Goal: Information Seeking & Learning: Learn about a topic

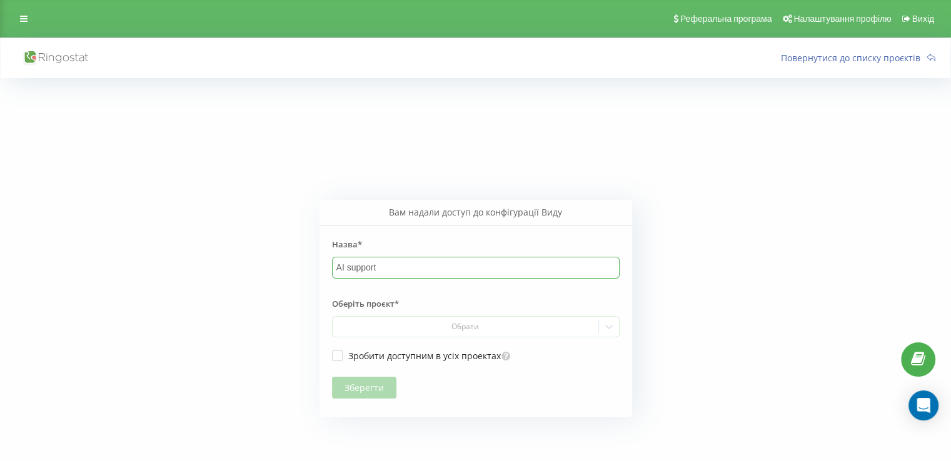
click at [382, 267] on input "AI support" at bounding box center [475, 267] width 287 height 21
click at [384, 326] on div "Обрати" at bounding box center [465, 327] width 256 height 10
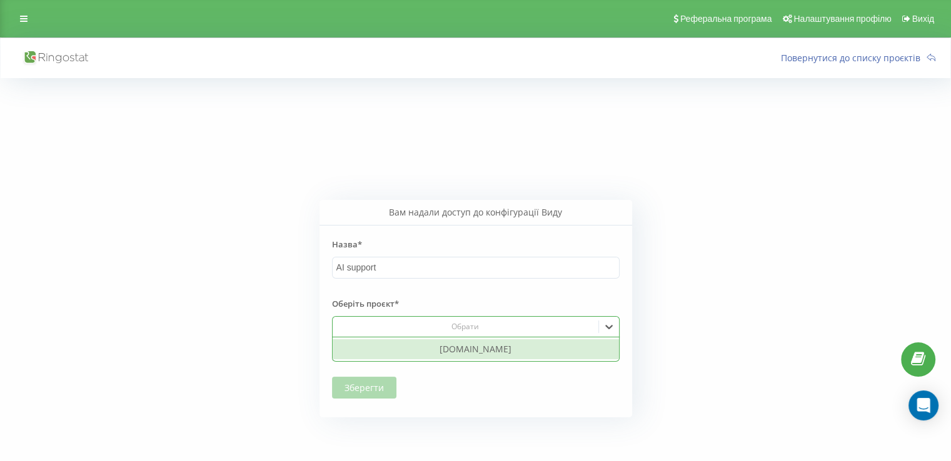
click at [429, 346] on div "[DOMAIN_NAME]" at bounding box center [475, 349] width 286 height 20
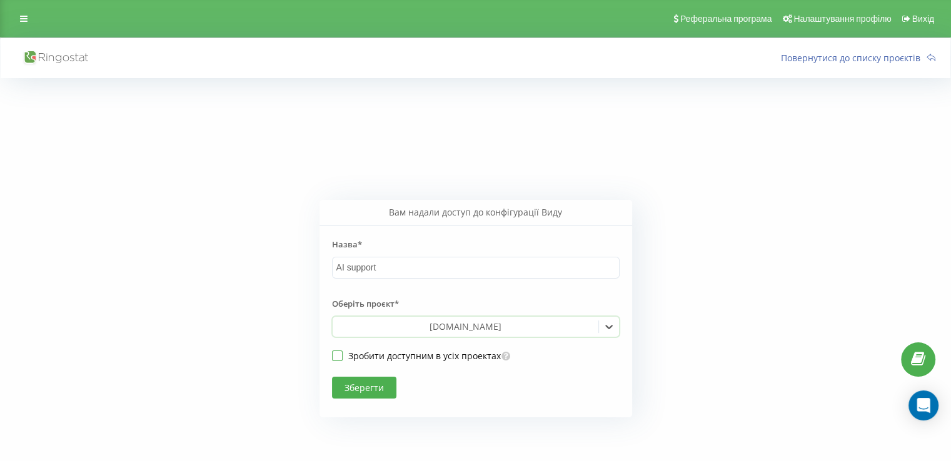
click at [385, 356] on label "Зробити доступним в усіх проектах" at bounding box center [416, 356] width 169 height 11
checkbox input "true"
click at [367, 386] on button "Зберегти" at bounding box center [364, 388] width 64 height 22
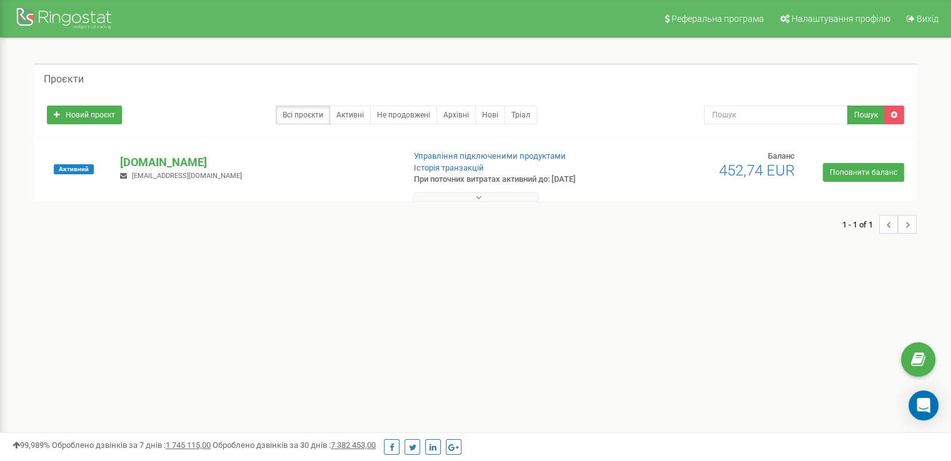
click at [484, 197] on button at bounding box center [475, 196] width 125 height 9
click at [80, 34] on div at bounding box center [66, 20] width 100 height 30
click at [170, 165] on p "[DOMAIN_NAME]" at bounding box center [256, 162] width 273 height 16
click at [169, 164] on p "[DOMAIN_NAME]" at bounding box center [256, 162] width 273 height 16
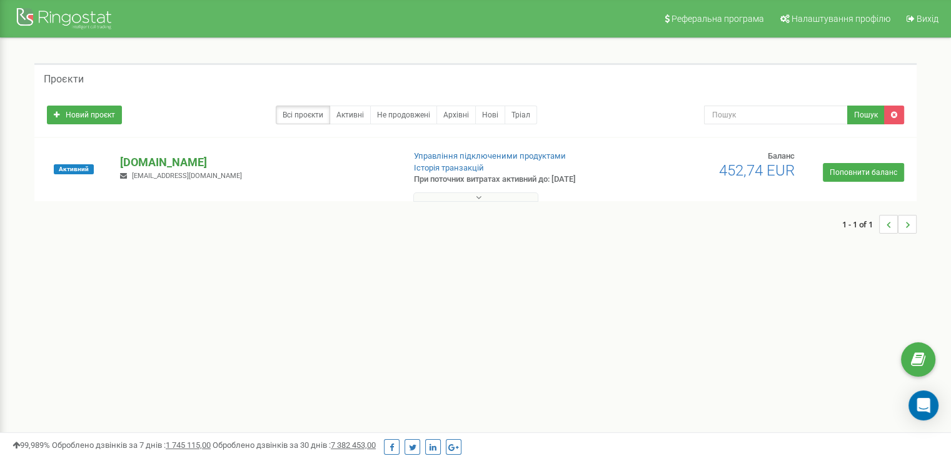
click at [169, 164] on p "[DOMAIN_NAME]" at bounding box center [256, 162] width 273 height 16
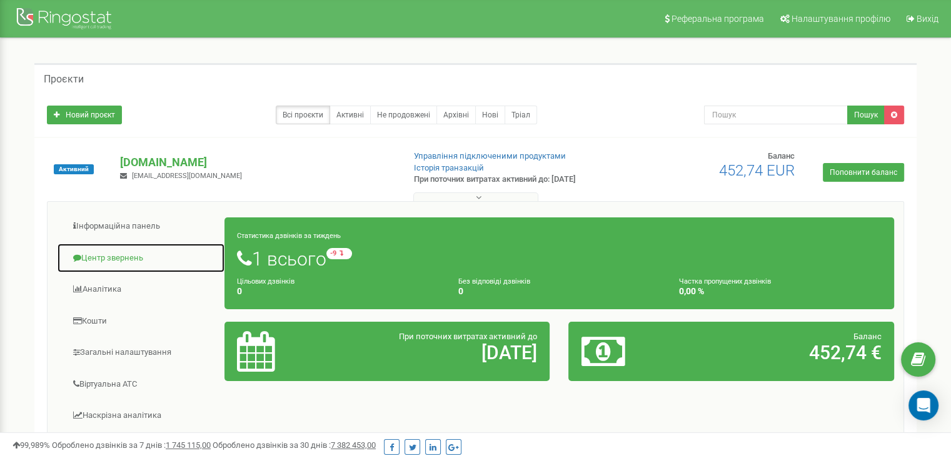
click at [127, 256] on link "Центр звернень" at bounding box center [141, 258] width 168 height 31
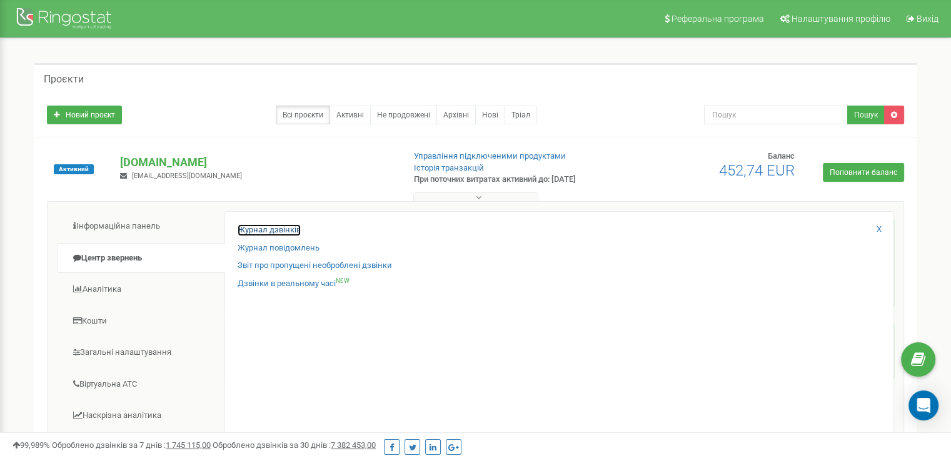
click at [258, 234] on link "Журнал дзвінків" at bounding box center [268, 230] width 63 height 12
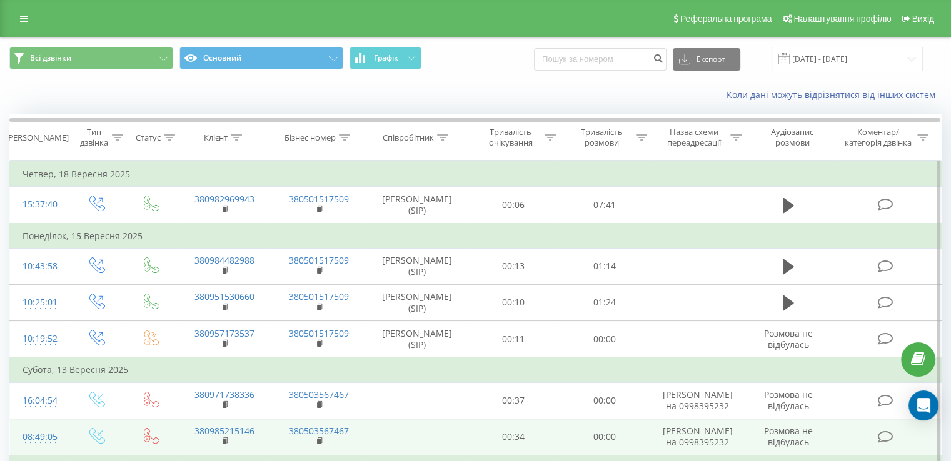
drag, startPoint x: 699, startPoint y: 458, endPoint x: 793, endPoint y: 441, distance: 96.0
click at [783, 456] on td "П’ятниця, 12 Вересня 2025" at bounding box center [475, 468] width 931 height 25
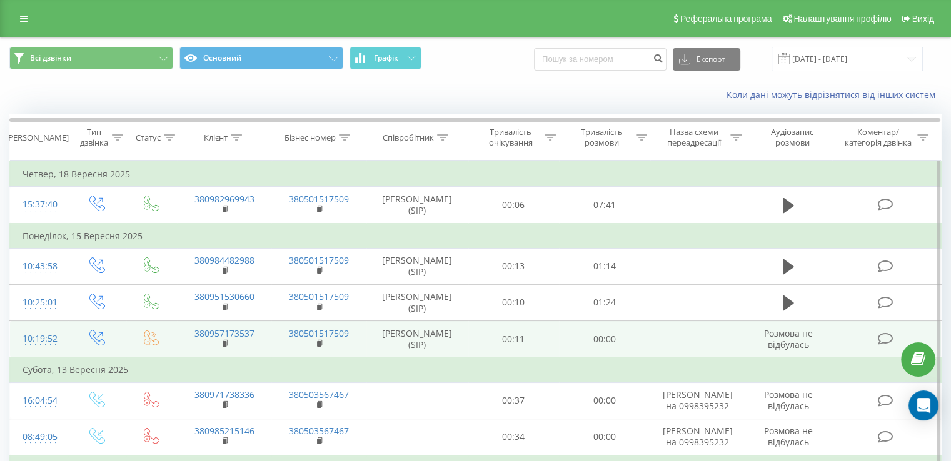
scroll to position [2, 0]
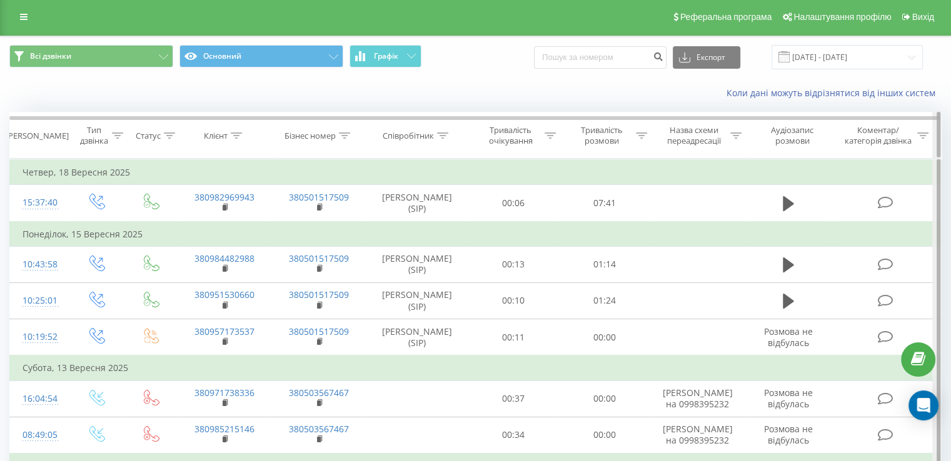
drag, startPoint x: 939, startPoint y: 188, endPoint x: 938, endPoint y: 126, distance: 62.5
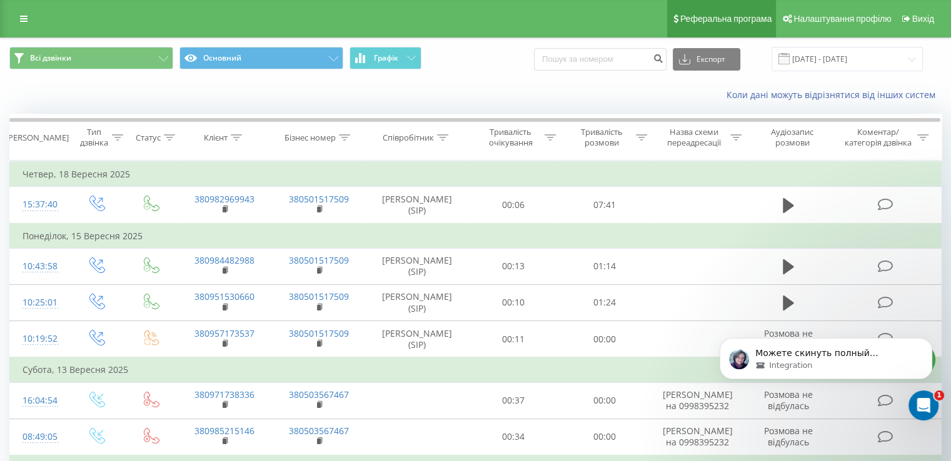
scroll to position [0, 0]
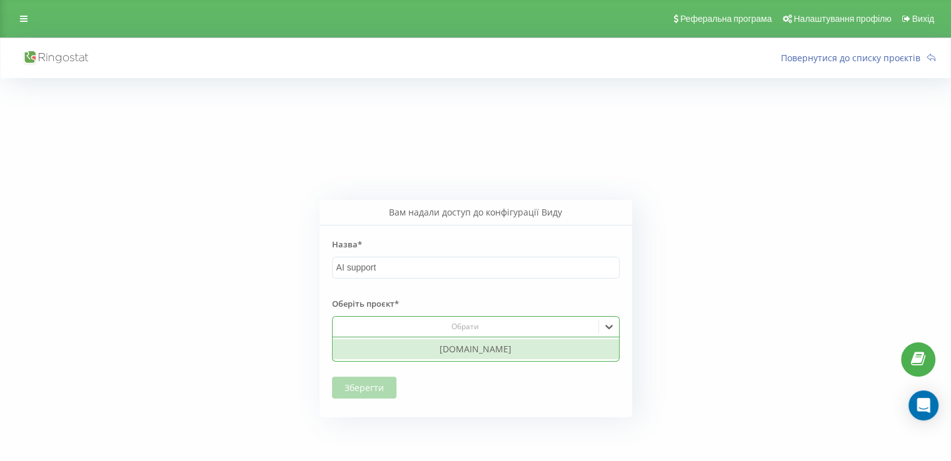
click at [475, 330] on div "Обрати" at bounding box center [465, 327] width 256 height 10
click at [464, 341] on div "[DOMAIN_NAME]" at bounding box center [475, 349] width 286 height 20
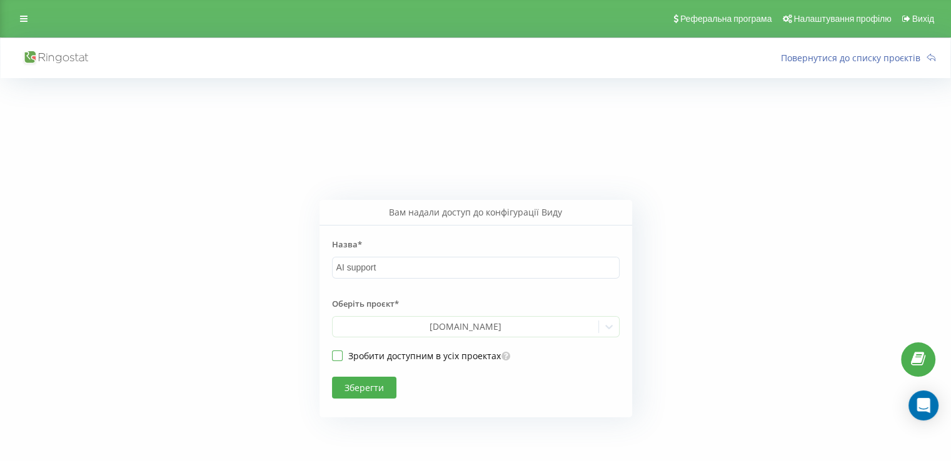
click at [392, 358] on label "Зробити доступним в усіх проектах" at bounding box center [416, 356] width 169 height 11
checkbox input "true"
click at [364, 390] on button "Зберегти" at bounding box center [364, 388] width 64 height 22
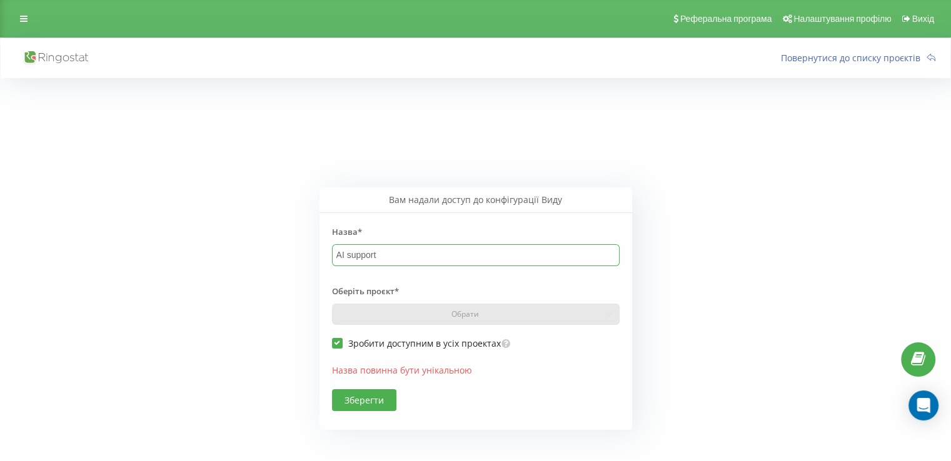
click at [415, 261] on input "AI support" at bounding box center [475, 254] width 287 height 21
click at [16, 32] on div "Реферальна програма Налаштування профілю Вихід" at bounding box center [475, 18] width 951 height 37
click at [19, 14] on link at bounding box center [23, 18] width 22 height 17
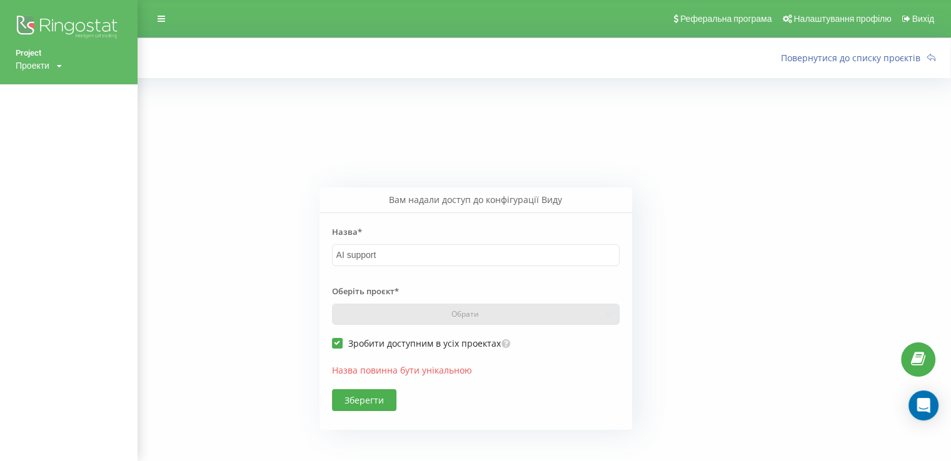
click at [39, 61] on div "Проекти" at bounding box center [33, 65] width 34 height 12
click at [47, 79] on link "[DOMAIN_NAME]" at bounding box center [56, 84] width 61 height 10
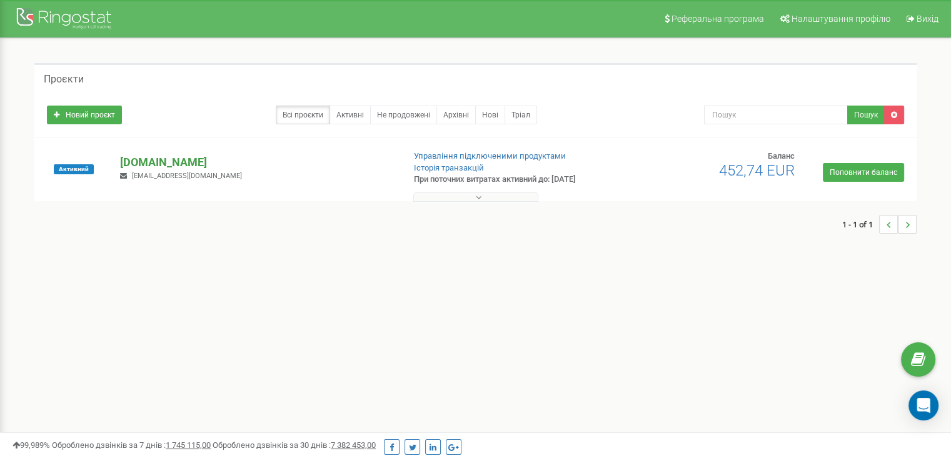
click at [152, 158] on p "[DOMAIN_NAME]" at bounding box center [256, 162] width 273 height 16
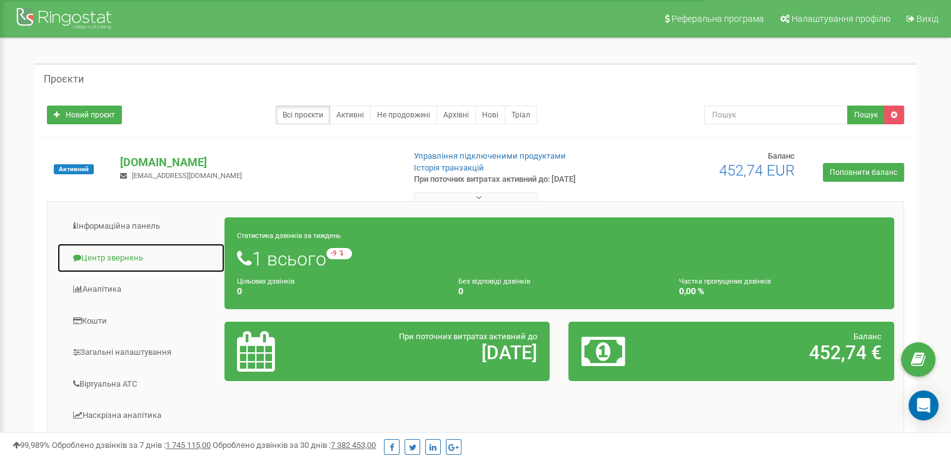
click at [127, 259] on link "Центр звернень" at bounding box center [141, 258] width 168 height 31
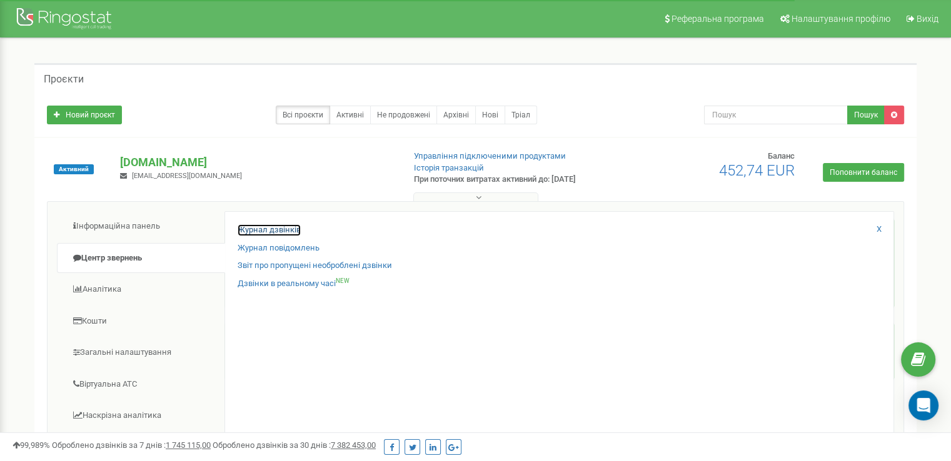
click at [267, 229] on link "Журнал дзвінків" at bounding box center [268, 230] width 63 height 12
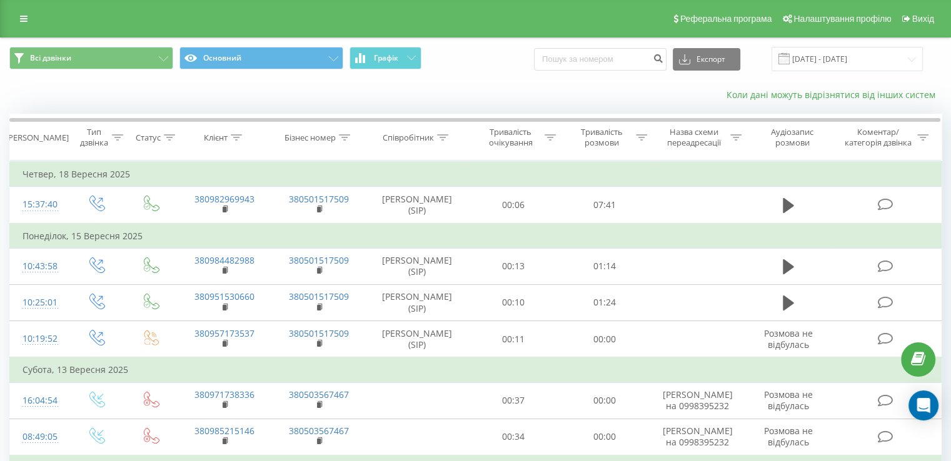
click at [809, 93] on link "Коли дані можуть відрізнятися вiд інших систем" at bounding box center [833, 95] width 215 height 12
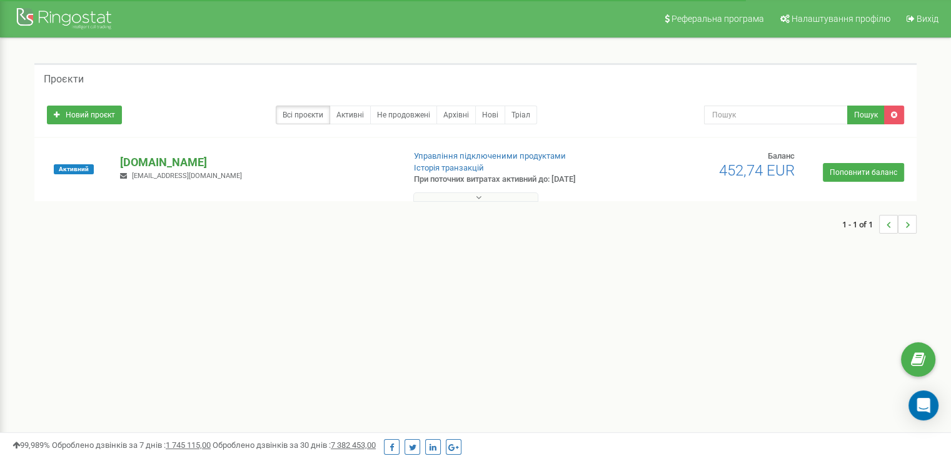
click at [144, 157] on p "[DOMAIN_NAME]" at bounding box center [256, 162] width 273 height 16
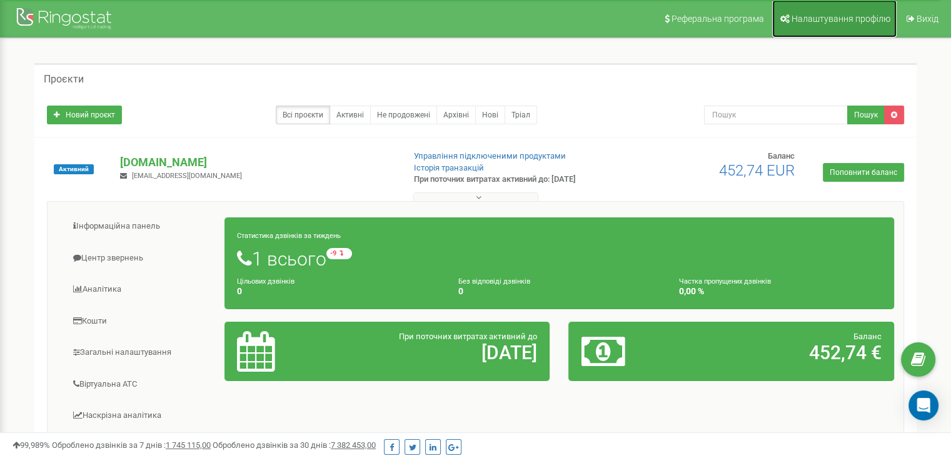
click at [812, 26] on link "Налаштування профілю" at bounding box center [834, 18] width 124 height 37
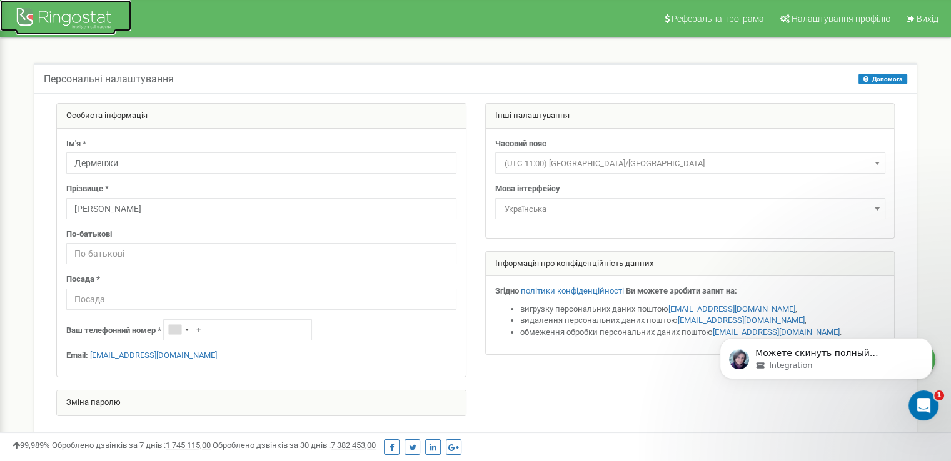
click at [65, 19] on div at bounding box center [66, 20] width 100 height 30
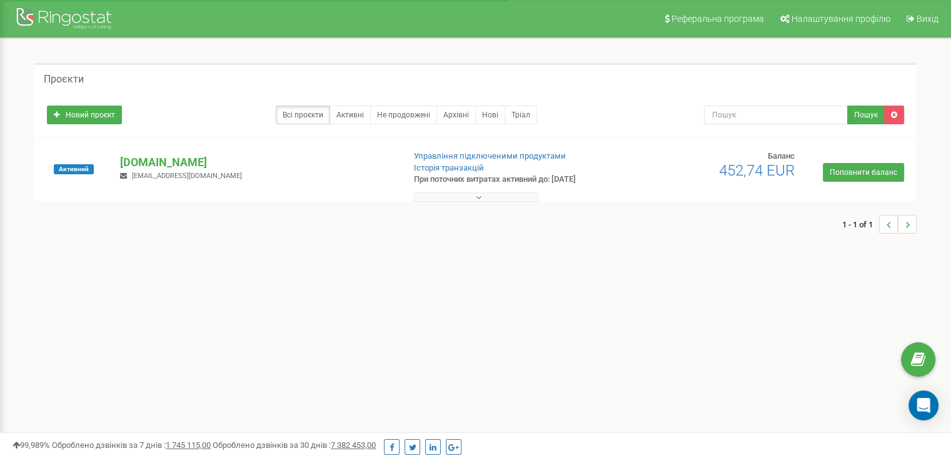
click at [139, 163] on p "[DOMAIN_NAME]" at bounding box center [256, 162] width 273 height 16
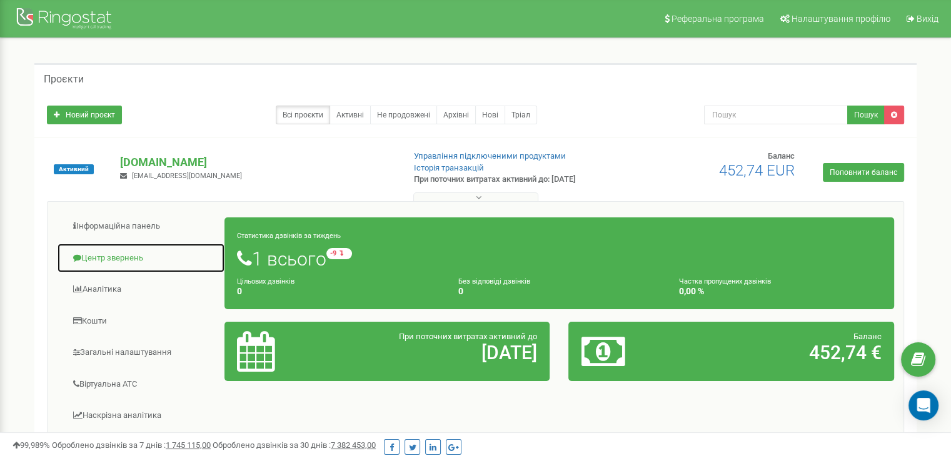
click at [115, 264] on link "Центр звернень" at bounding box center [141, 258] width 168 height 31
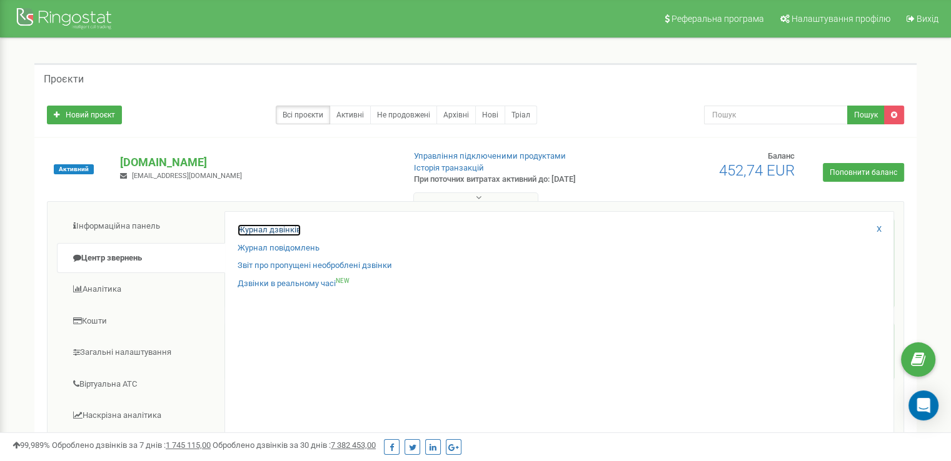
click at [254, 233] on link "Журнал дзвінків" at bounding box center [268, 230] width 63 height 12
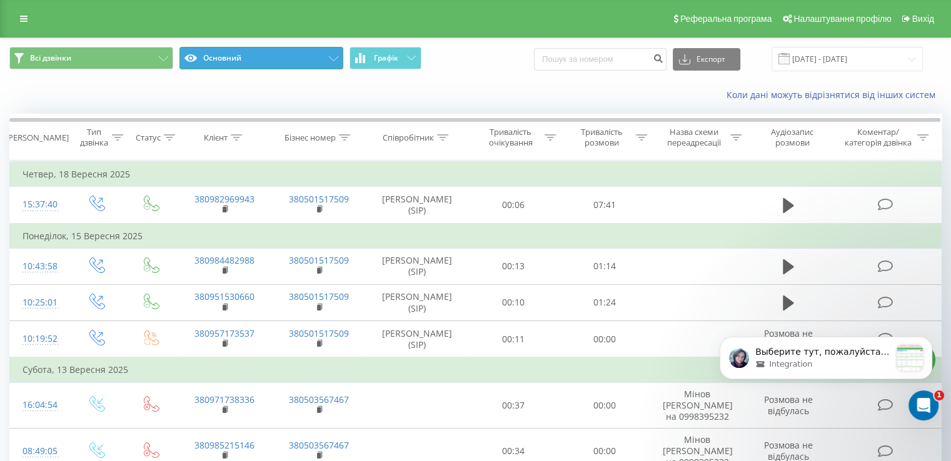
click at [225, 51] on button "Основний" at bounding box center [261, 58] width 164 height 22
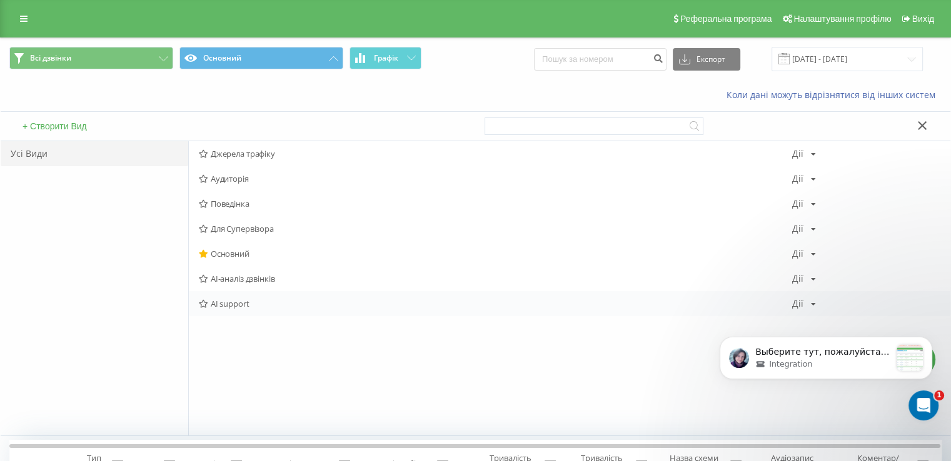
click at [240, 303] on span "AI support" at bounding box center [495, 303] width 593 height 9
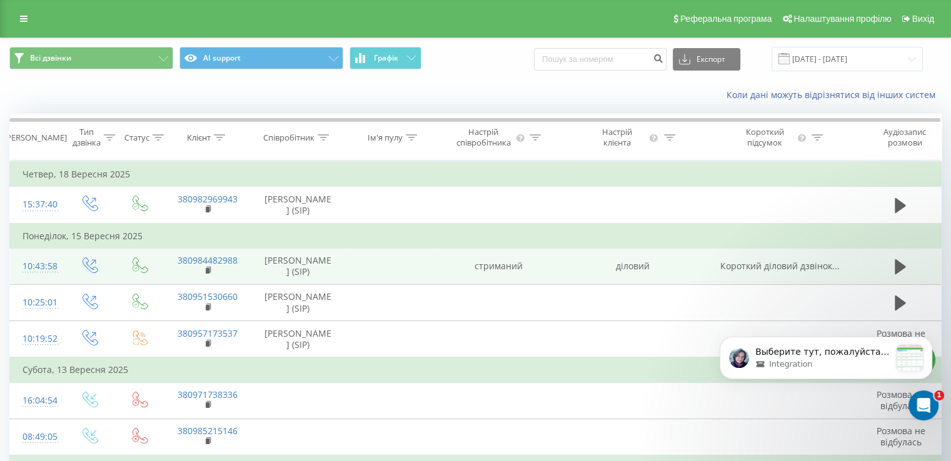
click at [792, 264] on span "Короткий діловий дзвінок..." at bounding box center [779, 266] width 119 height 12
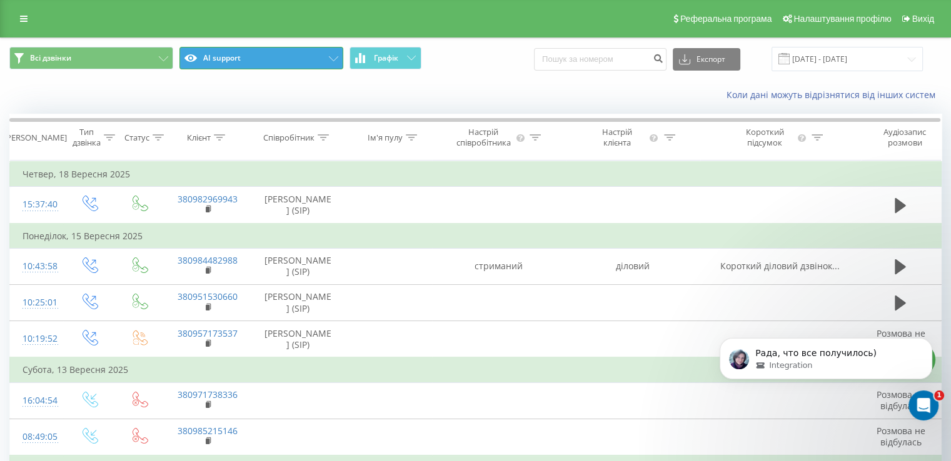
click at [315, 61] on button "AI support" at bounding box center [261, 58] width 164 height 22
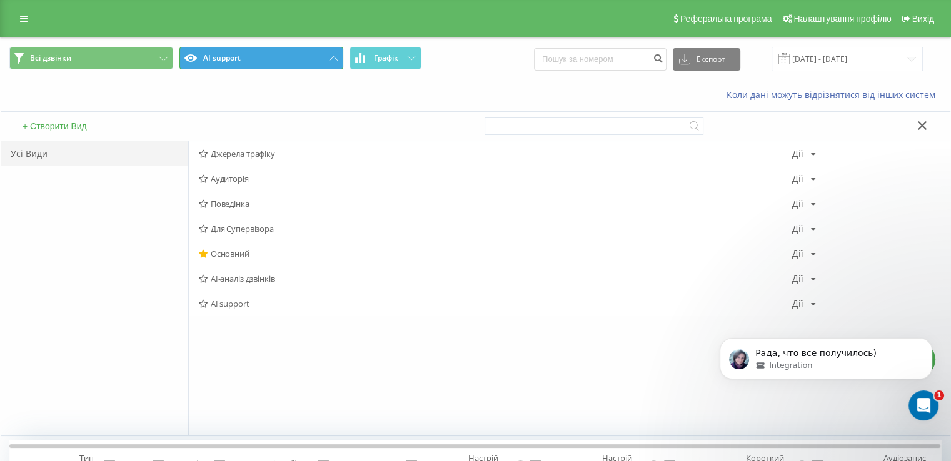
click at [315, 61] on button "AI support" at bounding box center [261, 58] width 164 height 22
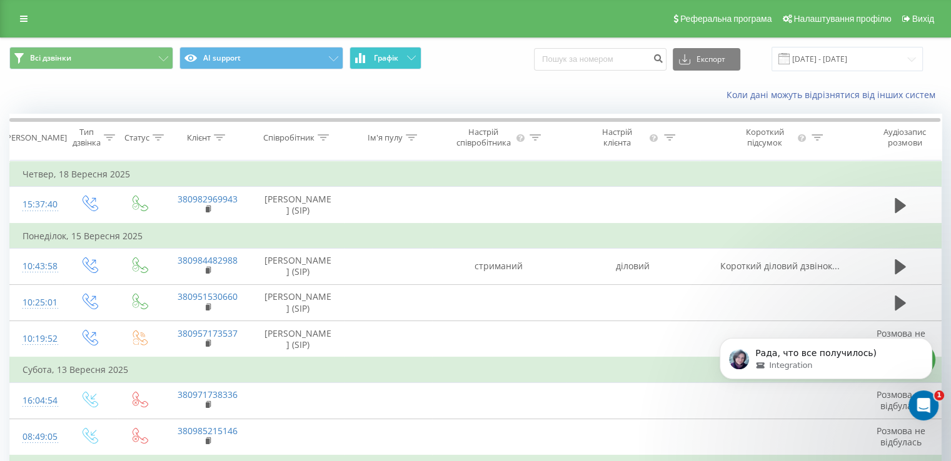
click at [384, 64] on button "Графік" at bounding box center [385, 58] width 72 height 22
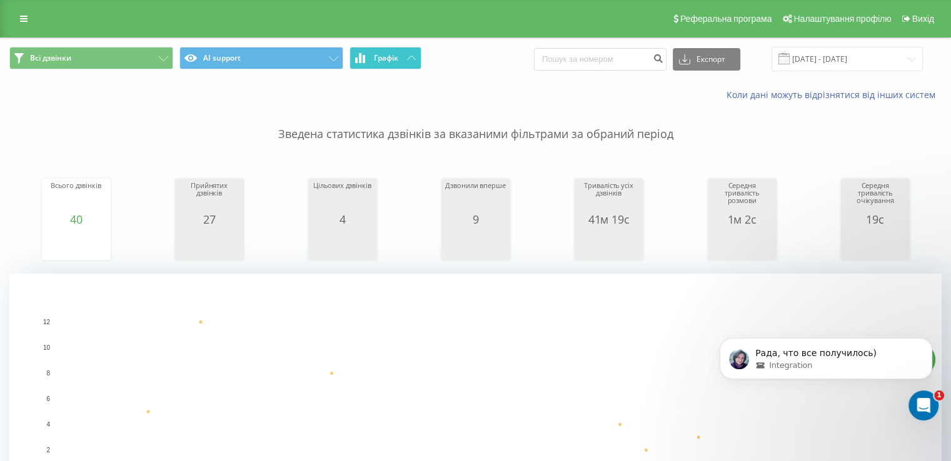
click at [394, 49] on button "Графік" at bounding box center [385, 58] width 72 height 22
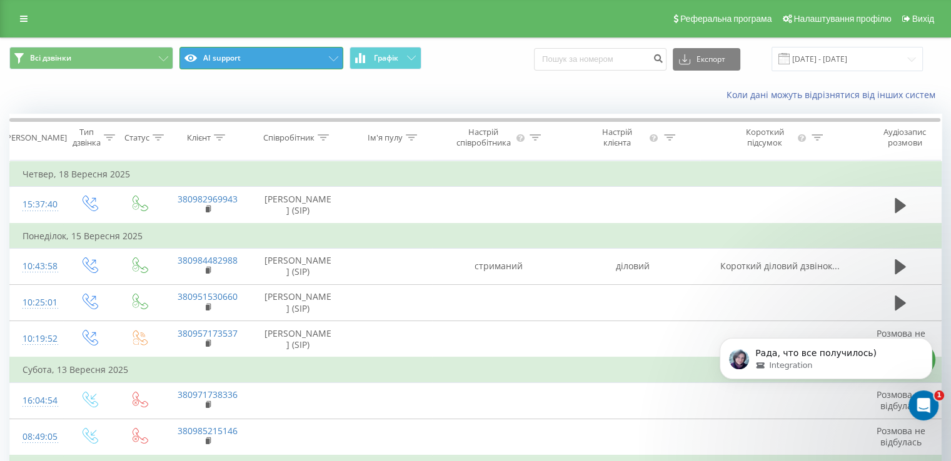
click at [313, 59] on button "AI support" at bounding box center [261, 58] width 164 height 22
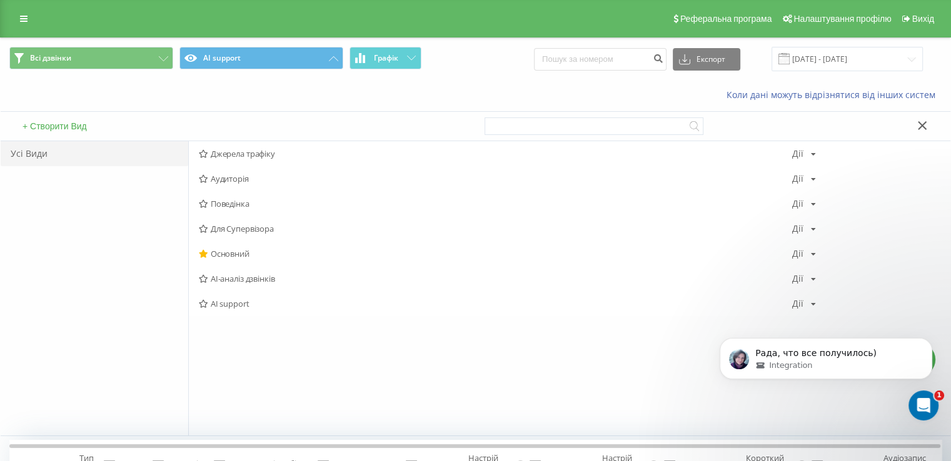
click at [266, 97] on div "Коли дані можуть відрізнятися вiд інших систем" at bounding box center [475, 95] width 949 height 30
click at [242, 276] on span "AI-аналіз дзвінків" at bounding box center [495, 278] width 593 height 9
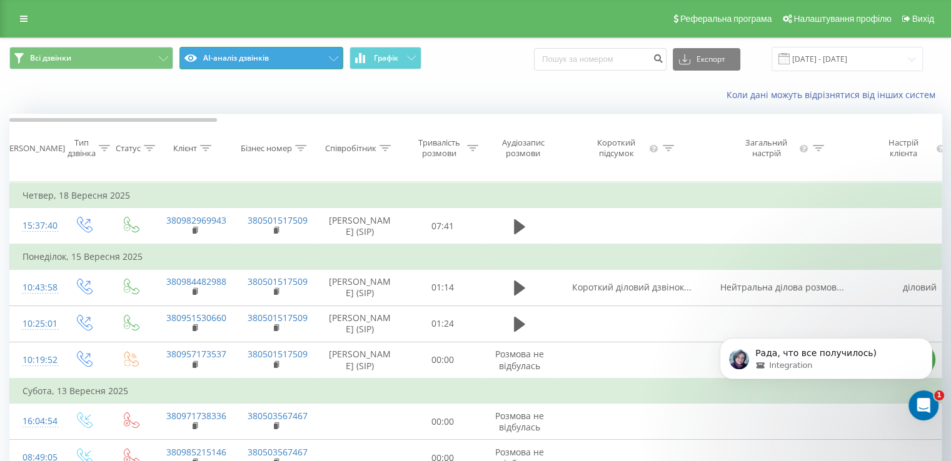
click at [304, 55] on button "AI-аналіз дзвінків" at bounding box center [261, 58] width 164 height 22
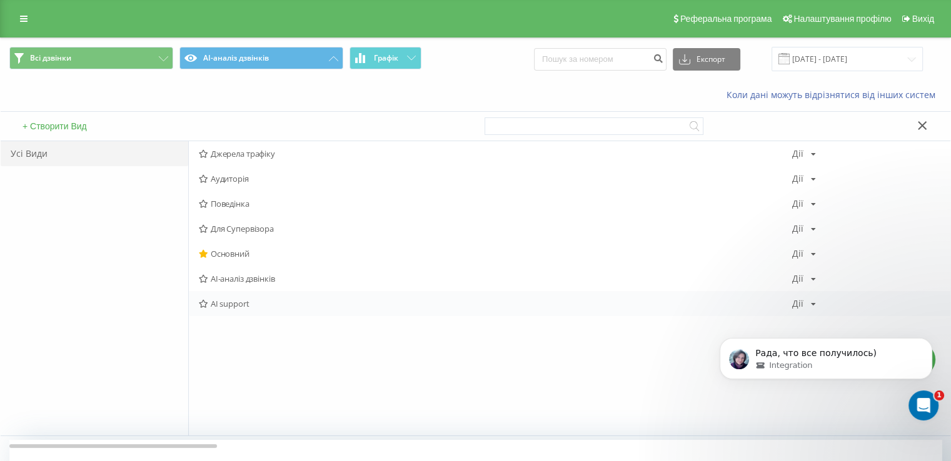
click at [242, 301] on span "AI support" at bounding box center [495, 303] width 593 height 9
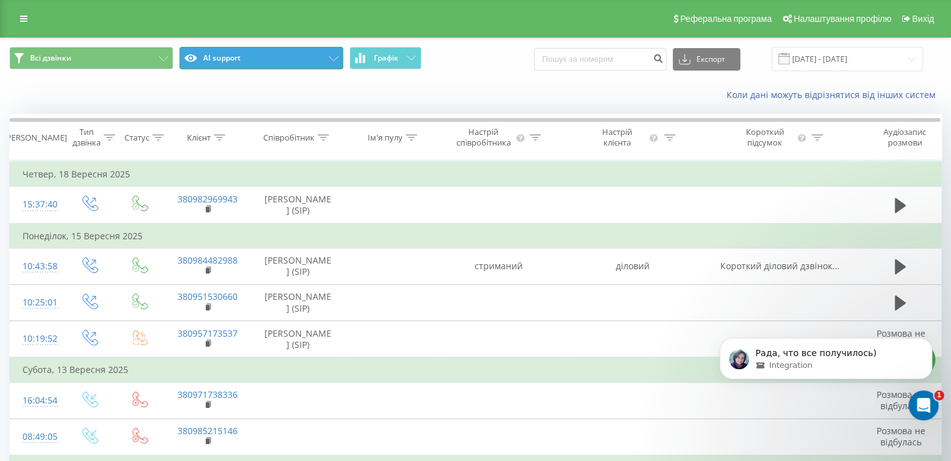
click at [297, 59] on button "AI support" at bounding box center [261, 58] width 164 height 22
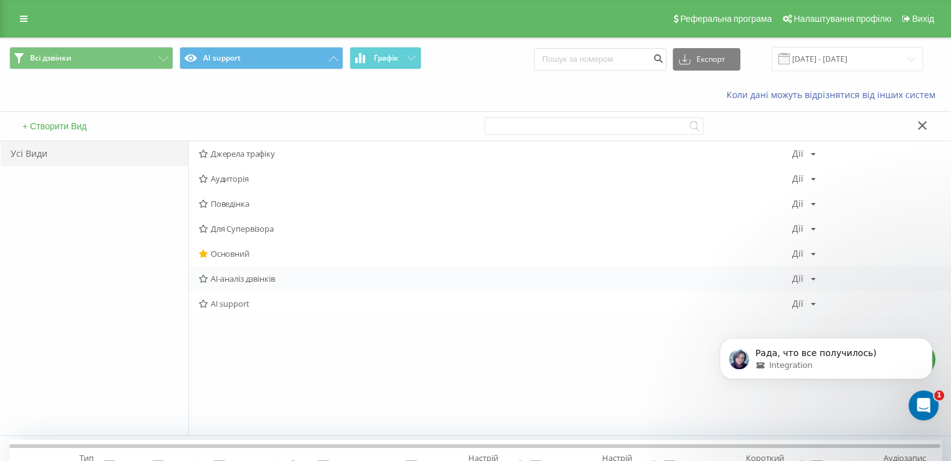
click at [259, 274] on span "AI-аналіз дзвінків" at bounding box center [495, 278] width 593 height 9
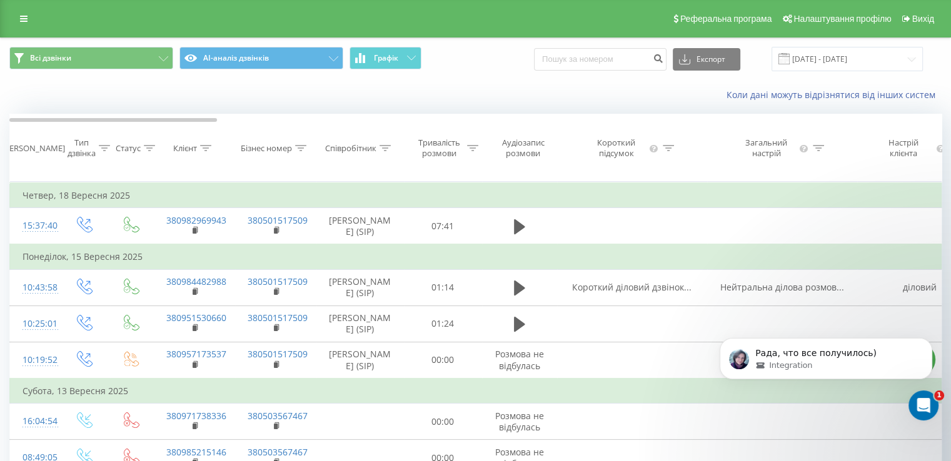
click at [484, 101] on div "Коли дані можуть відрізнятися вiд інших систем" at bounding box center [653, 95] width 593 height 12
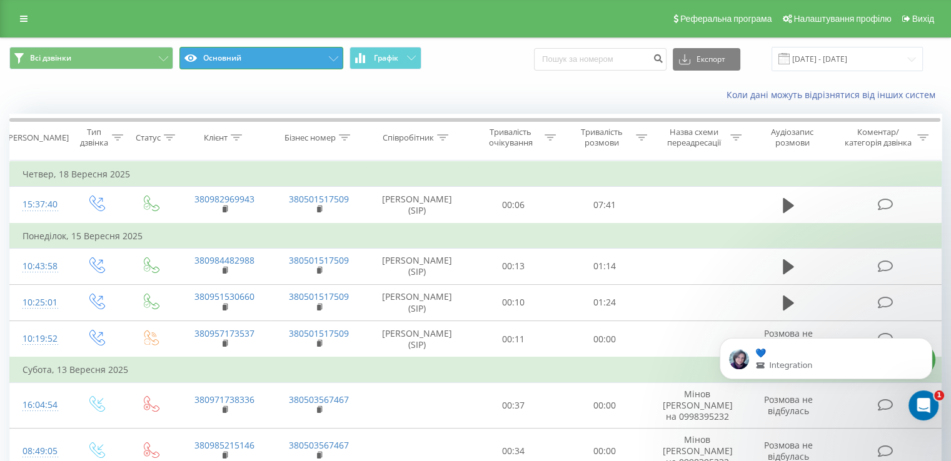
click at [282, 49] on button "Основний" at bounding box center [261, 58] width 164 height 22
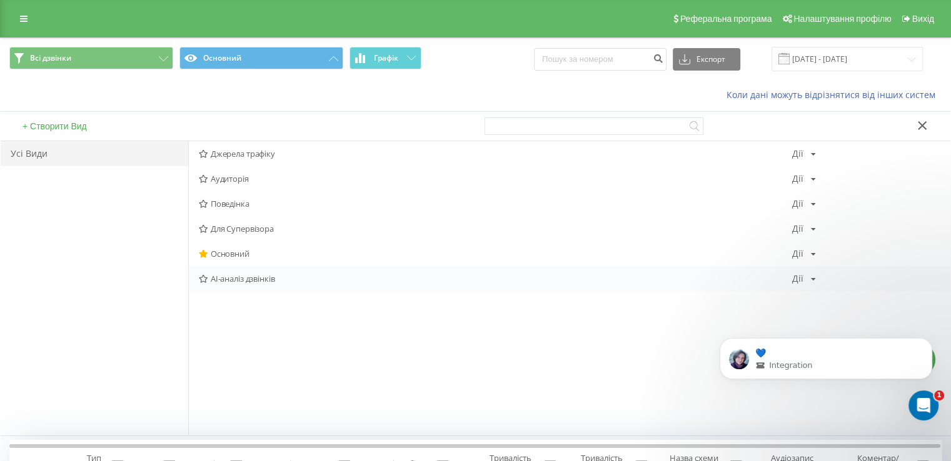
click at [227, 276] on span "AI-аналіз дзвінків" at bounding box center [495, 278] width 593 height 9
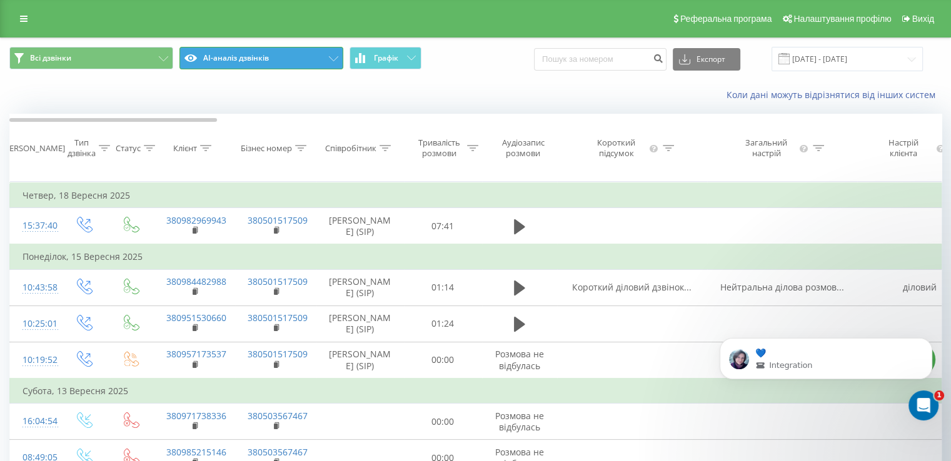
click at [314, 58] on button "AI-аналіз дзвінків" at bounding box center [261, 58] width 164 height 22
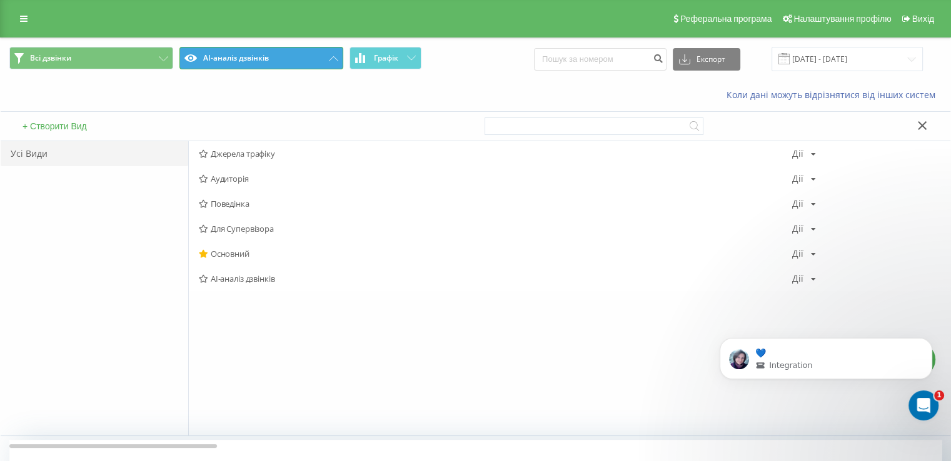
click at [314, 58] on button "AI-аналіз дзвінків" at bounding box center [261, 58] width 164 height 22
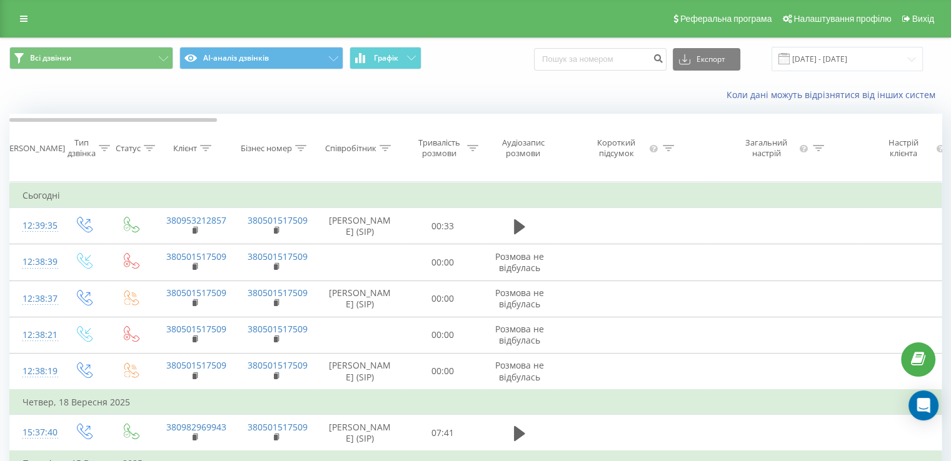
click at [671, 151] on icon at bounding box center [667, 148] width 11 height 6
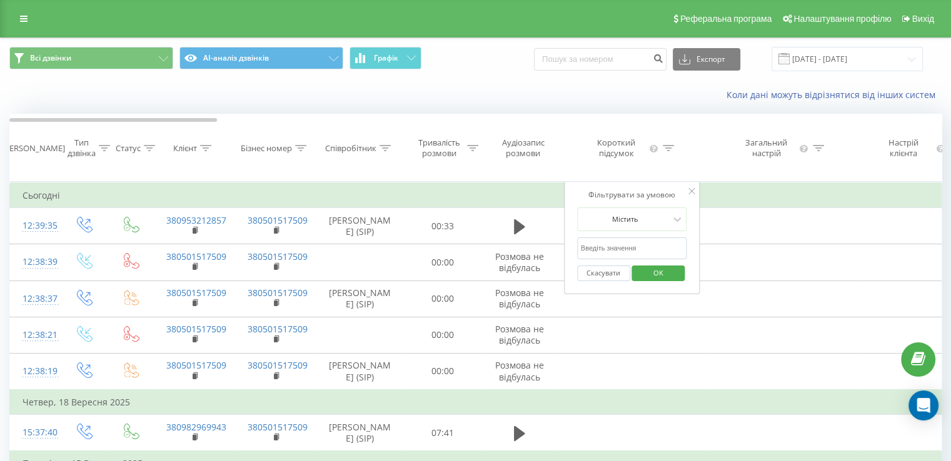
click at [671, 151] on icon at bounding box center [667, 148] width 11 height 6
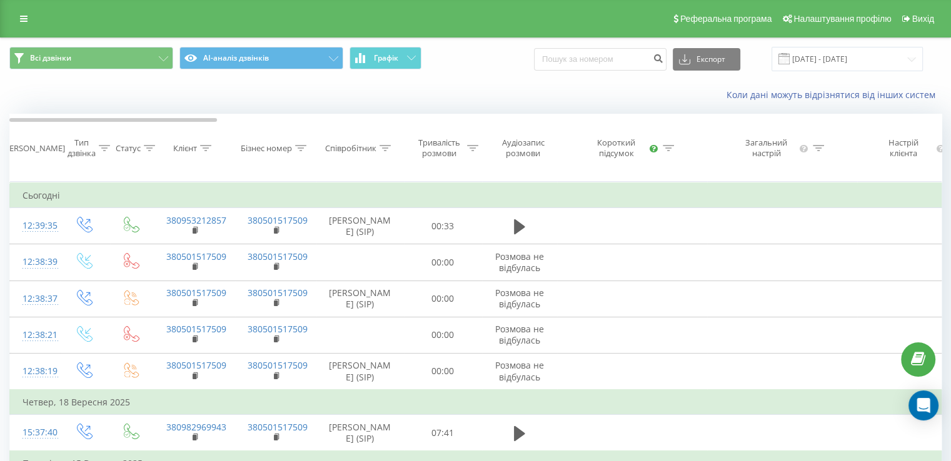
click at [654, 151] on icon at bounding box center [653, 148] width 8 height 8
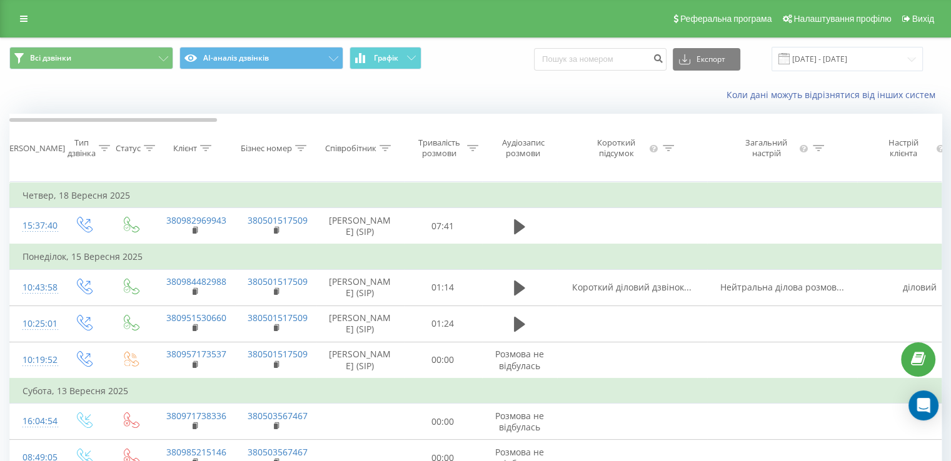
click at [28, 147] on div "[PERSON_NAME]" at bounding box center [33, 148] width 63 height 11
click at [85, 58] on button "Всі дзвінки" at bounding box center [91, 58] width 164 height 22
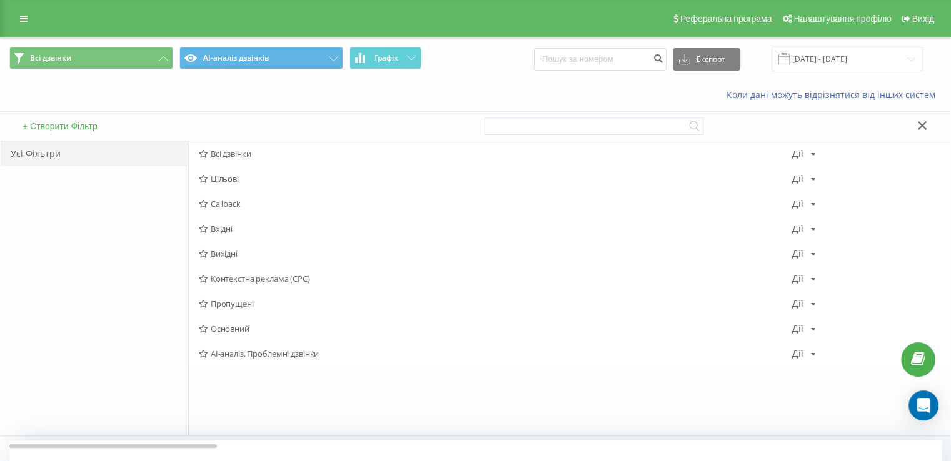
click at [105, 151] on div "Усі Фільтри" at bounding box center [94, 153] width 187 height 25
click at [104, 80] on div "Коли дані можуть відрізнятися вiд інших систем" at bounding box center [475, 95] width 949 height 30
click at [922, 127] on icon at bounding box center [921, 125] width 9 height 9
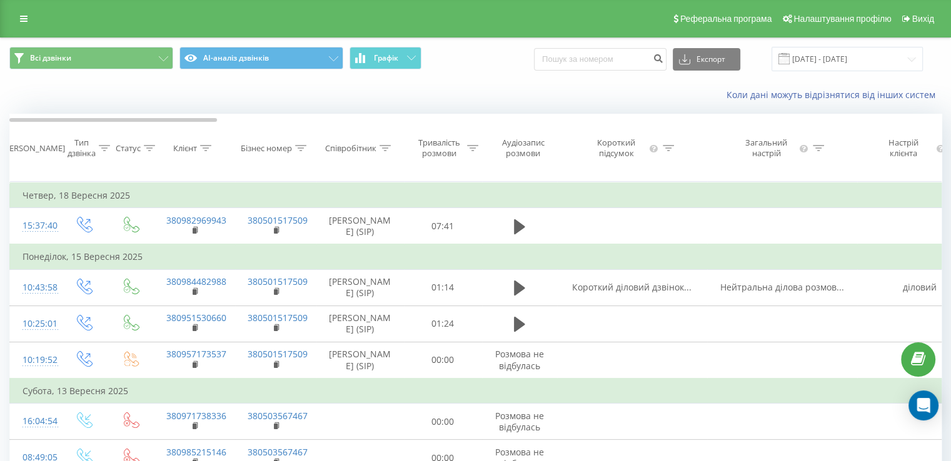
click at [46, 21] on div "Реферальна програма Налаштування профілю Вихід" at bounding box center [475, 18] width 951 height 37
click at [22, 21] on icon at bounding box center [23, 18] width 7 height 9
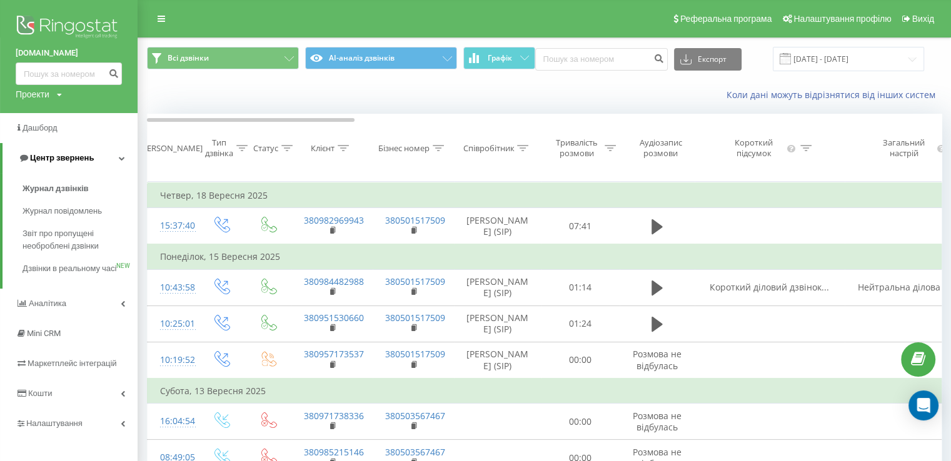
click at [66, 162] on span "Центр звернень" at bounding box center [62, 157] width 64 height 9
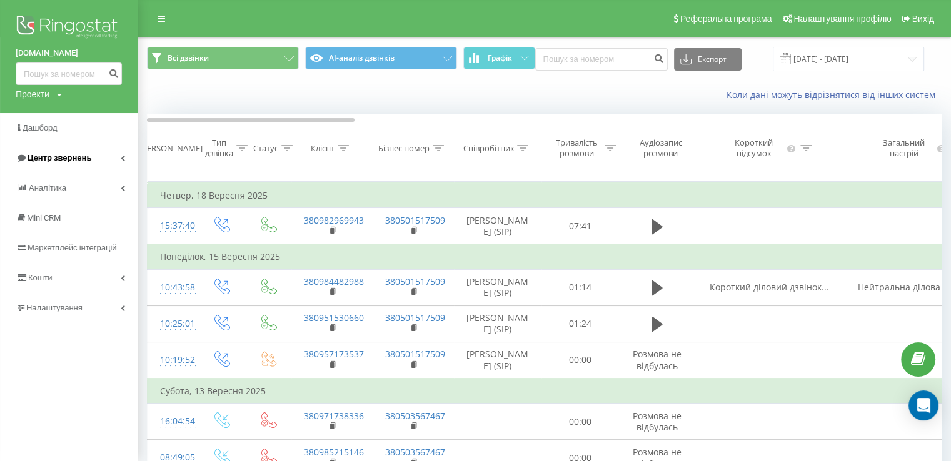
click at [72, 151] on link "Центр звернень" at bounding box center [68, 158] width 137 height 30
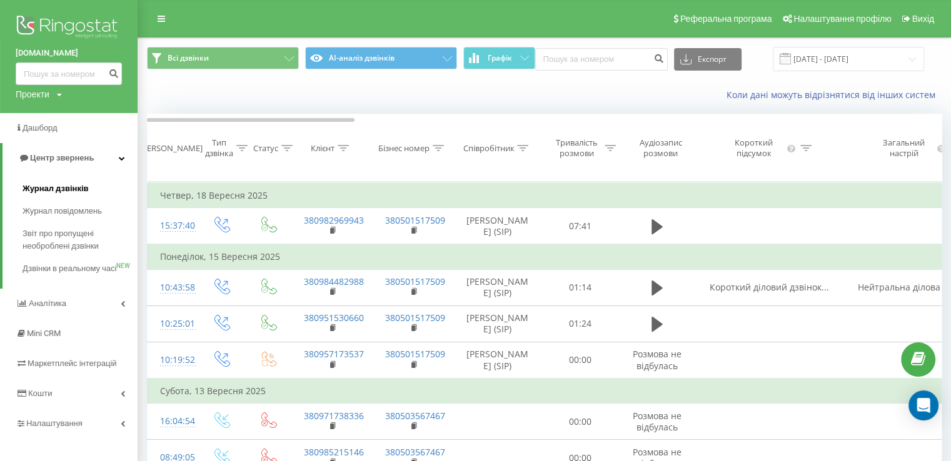
click at [57, 189] on span "Журнал дзвінків" at bounding box center [55, 188] width 66 height 12
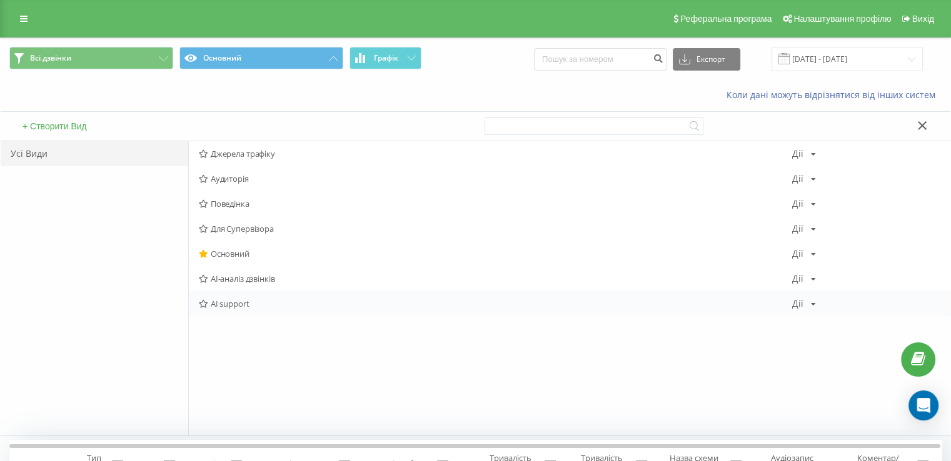
click at [242, 305] on span "AI support" at bounding box center [495, 303] width 593 height 9
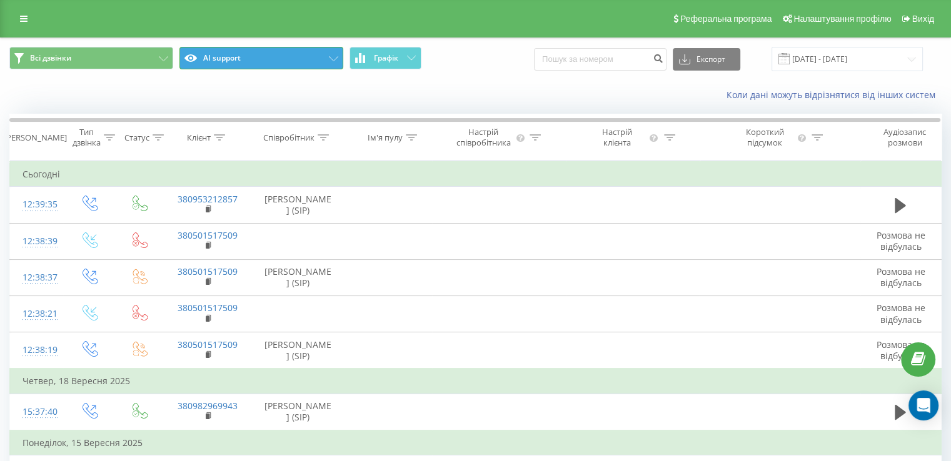
click at [309, 58] on button "AI support" at bounding box center [261, 58] width 164 height 22
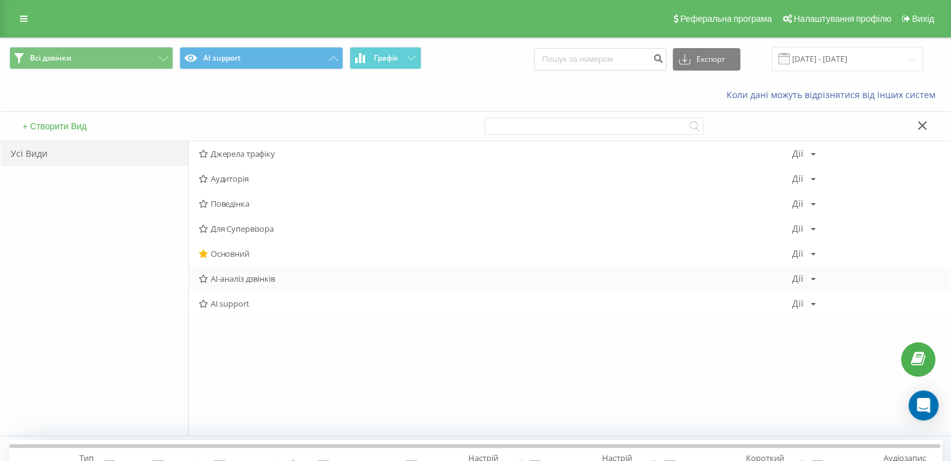
click at [240, 278] on span "AI-аналіз дзвінків" at bounding box center [495, 278] width 593 height 9
